Goal: Task Accomplishment & Management: Manage account settings

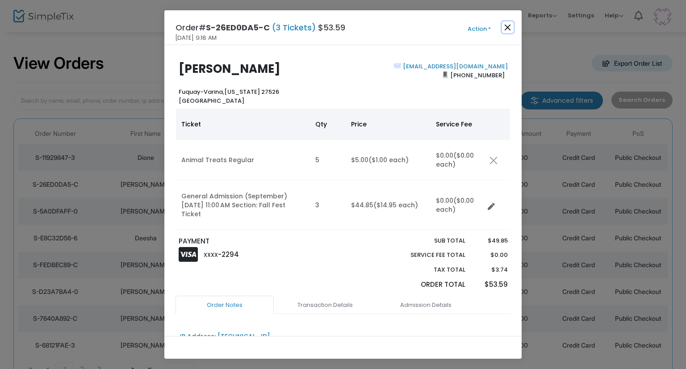
click at [510, 27] on button "Close" at bounding box center [508, 27] width 12 height 12
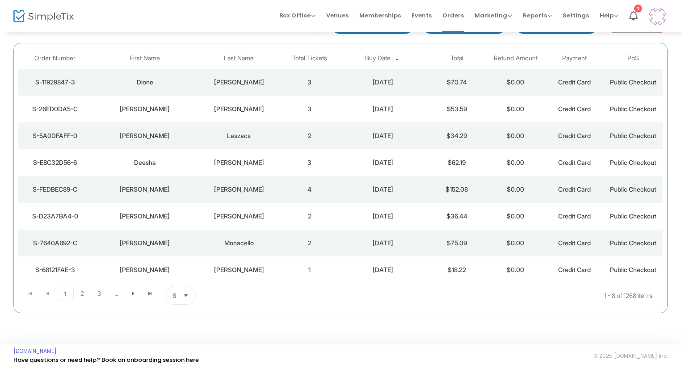
scroll to position [77, 0]
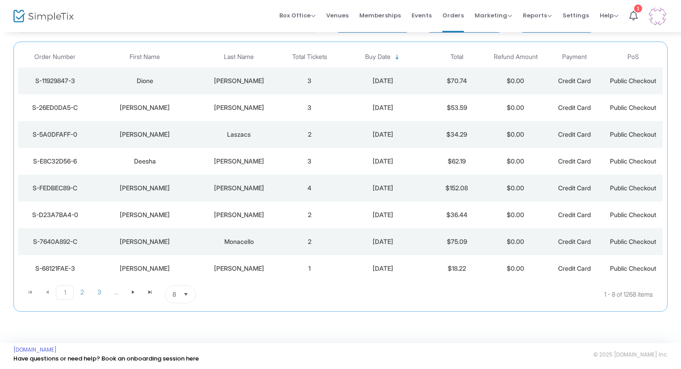
click at [165, 124] on td "[PERSON_NAME]" at bounding box center [145, 134] width 106 height 27
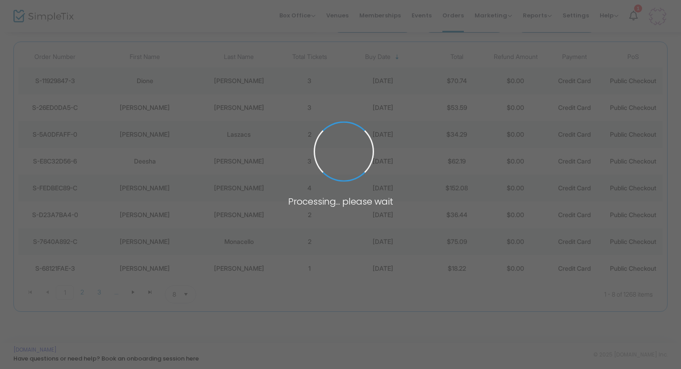
scroll to position [0, 0]
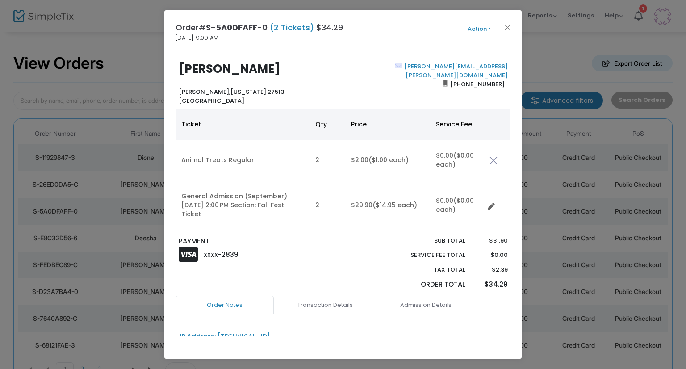
click at [501, 24] on button "Action" at bounding box center [479, 29] width 54 height 10
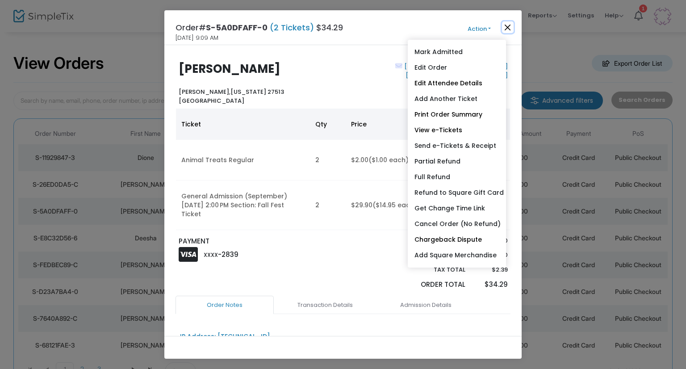
click at [511, 27] on button "Close" at bounding box center [508, 27] width 12 height 12
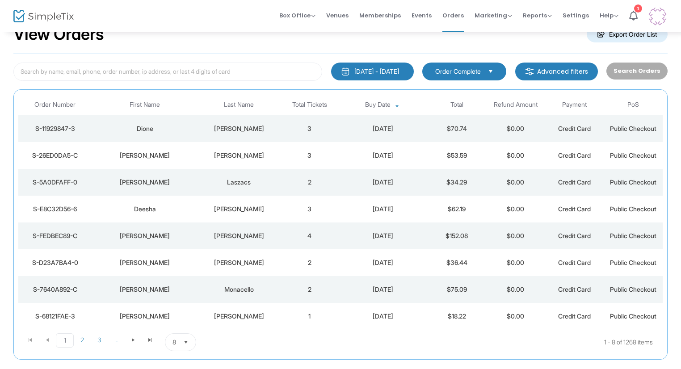
scroll to position [45, 0]
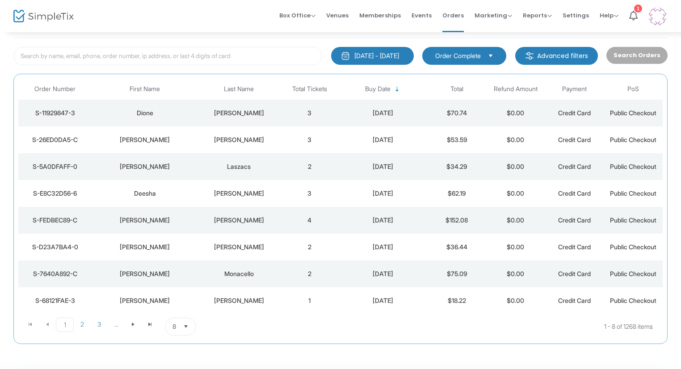
click at [301, 273] on td "2" at bounding box center [309, 273] width 59 height 27
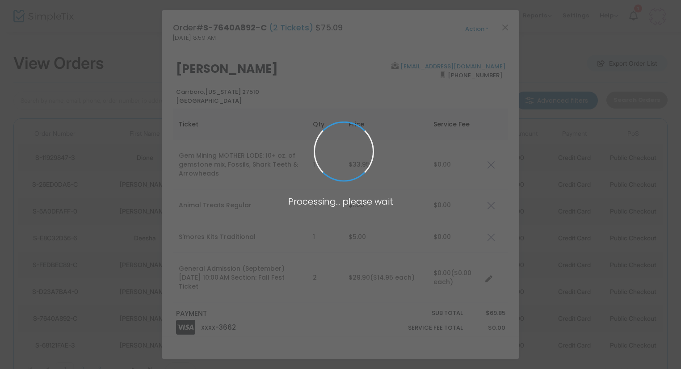
scroll to position [0, 0]
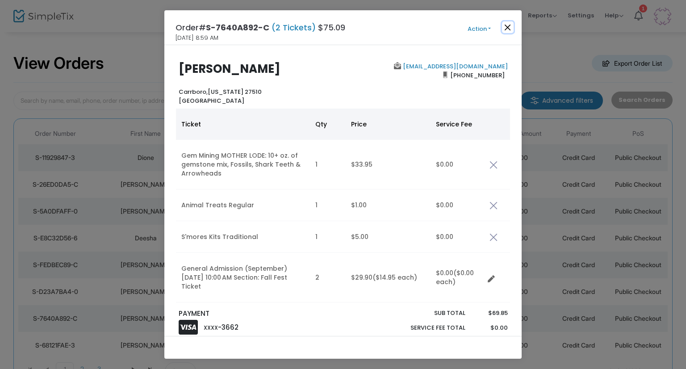
click at [504, 29] on button "Close" at bounding box center [508, 27] width 12 height 12
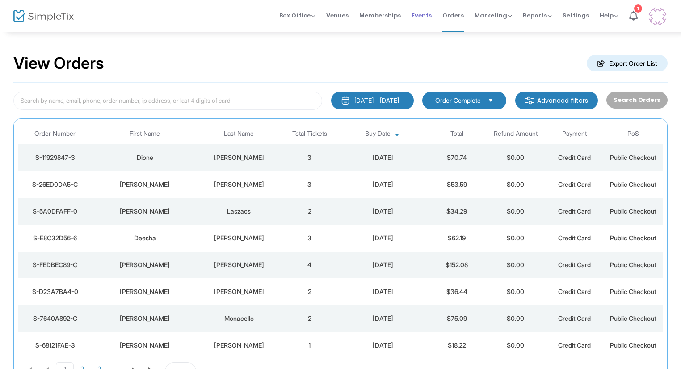
click at [423, 13] on span "Events" at bounding box center [421, 15] width 20 height 23
